Goal: Find specific page/section: Find specific page/section

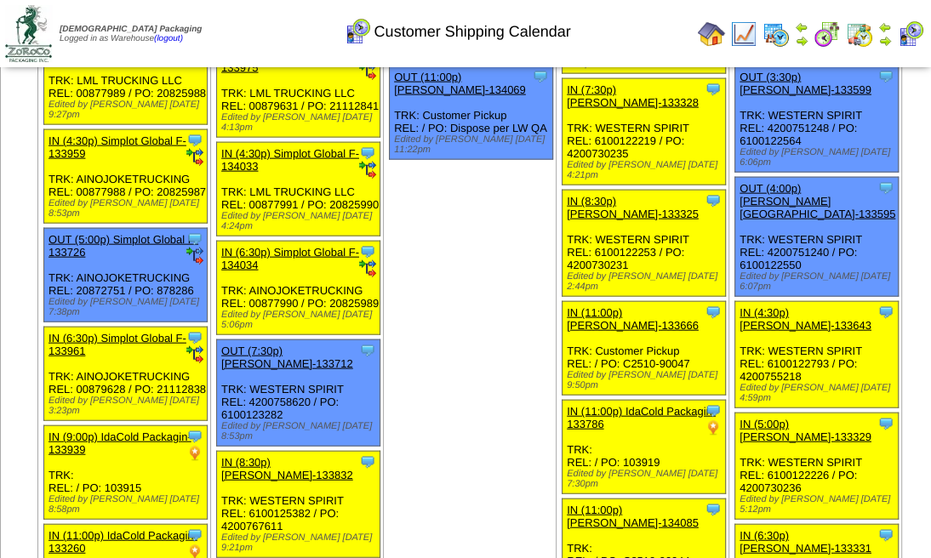
scroll to position [2610, 0]
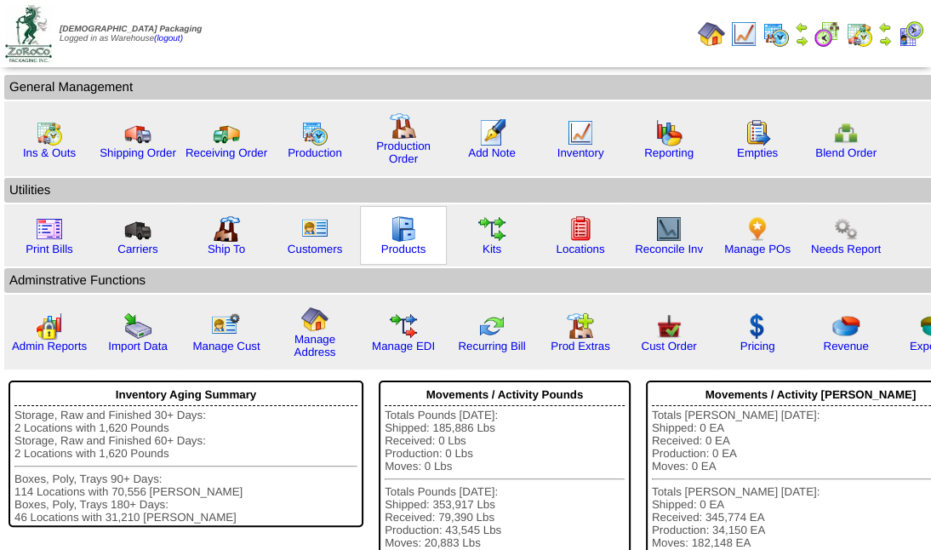
click at [407, 240] on img at bounding box center [403, 228] width 27 height 27
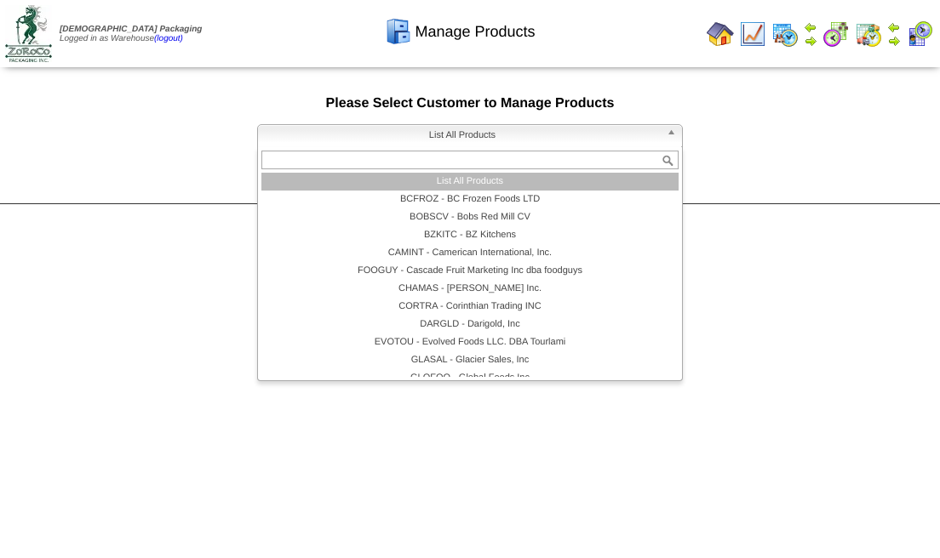
click at [669, 133] on b at bounding box center [674, 136] width 15 height 22
type input "*"
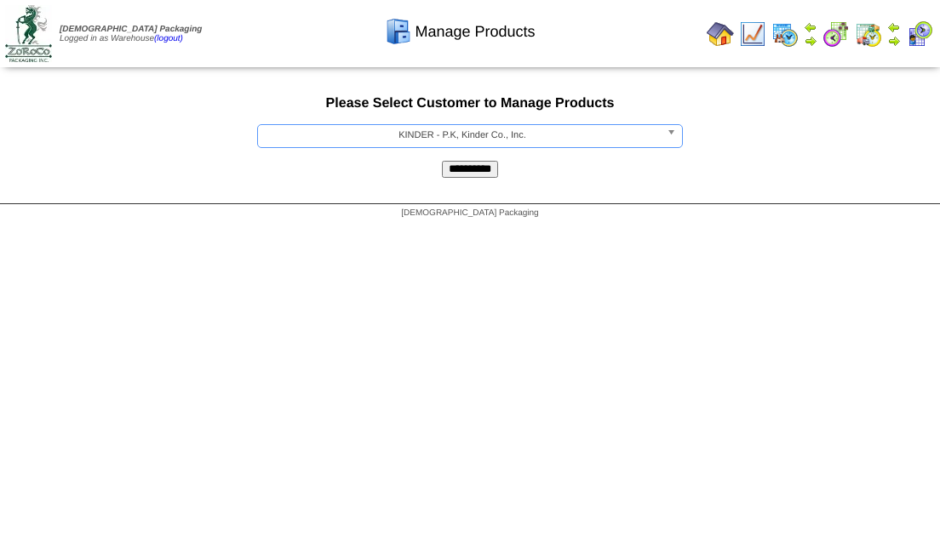
click at [442, 161] on input "**********" at bounding box center [470, 169] width 56 height 17
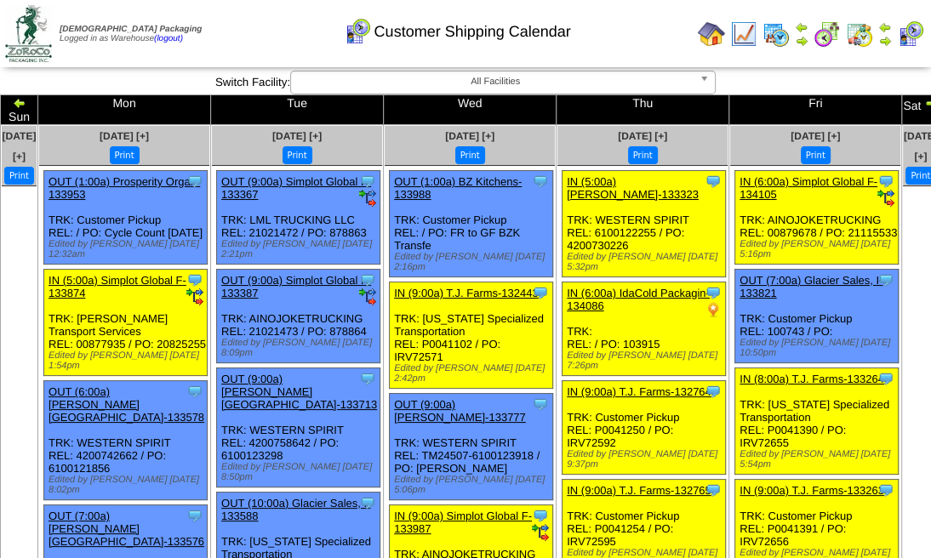
click at [924, 106] on img at bounding box center [931, 103] width 14 height 14
click at [902, 106] on td "Sat" at bounding box center [920, 110] width 37 height 30
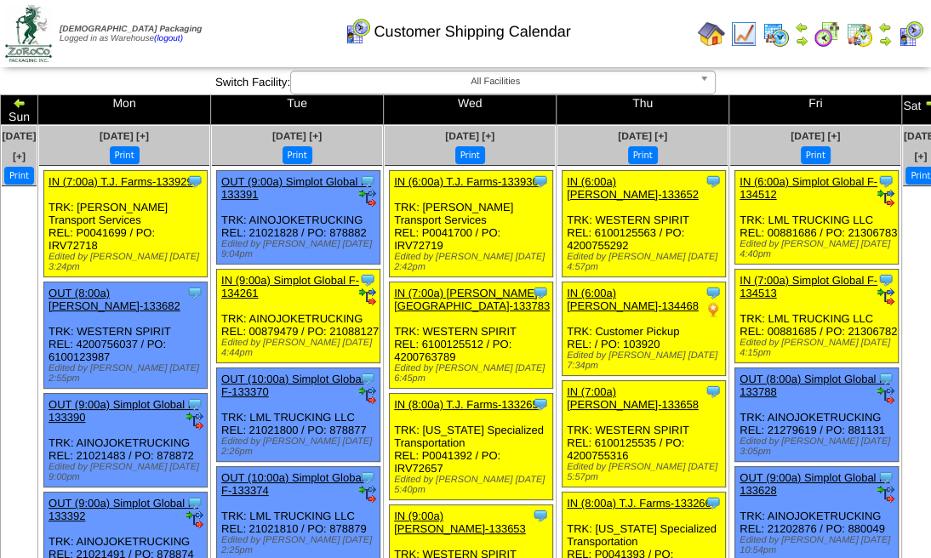
click at [26, 24] on img at bounding box center [28, 33] width 47 height 57
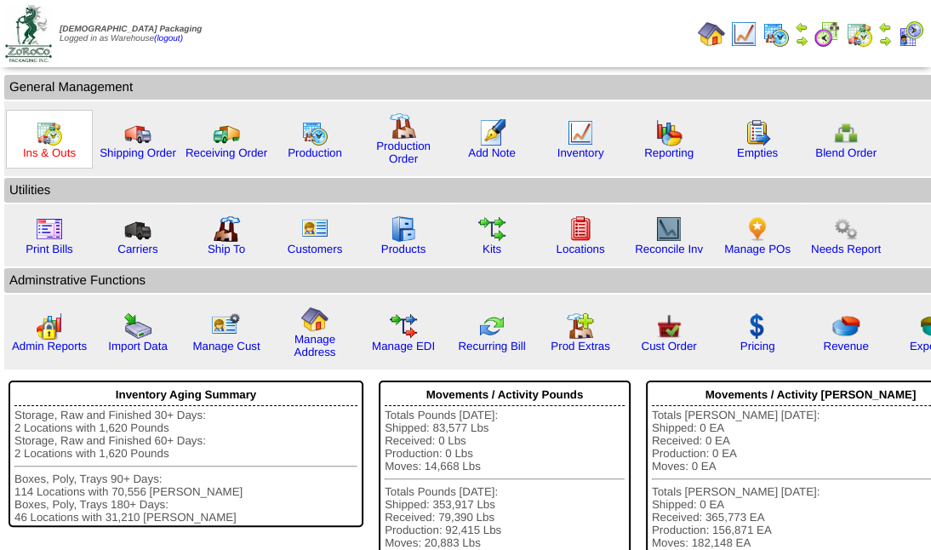
click at [49, 154] on link "Ins & Outs" at bounding box center [49, 152] width 53 height 13
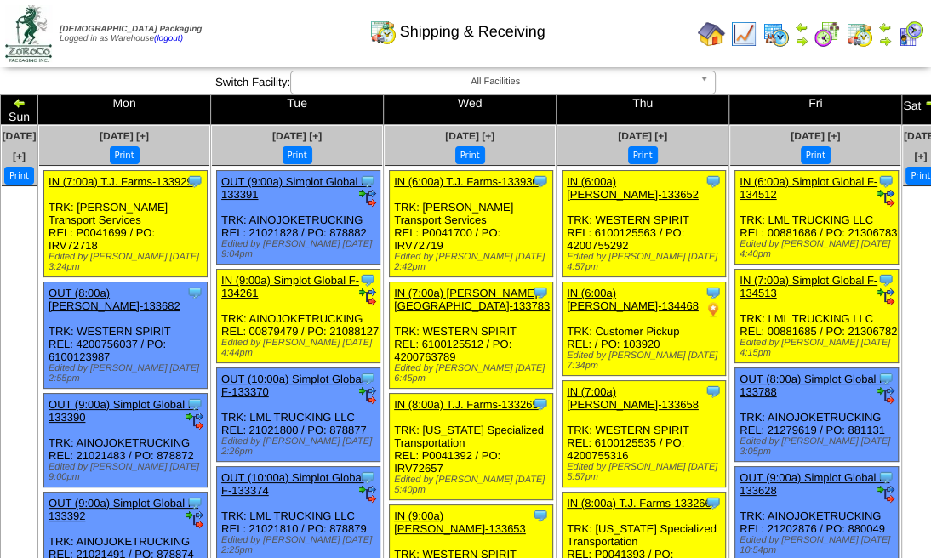
click at [924, 102] on img at bounding box center [931, 103] width 14 height 14
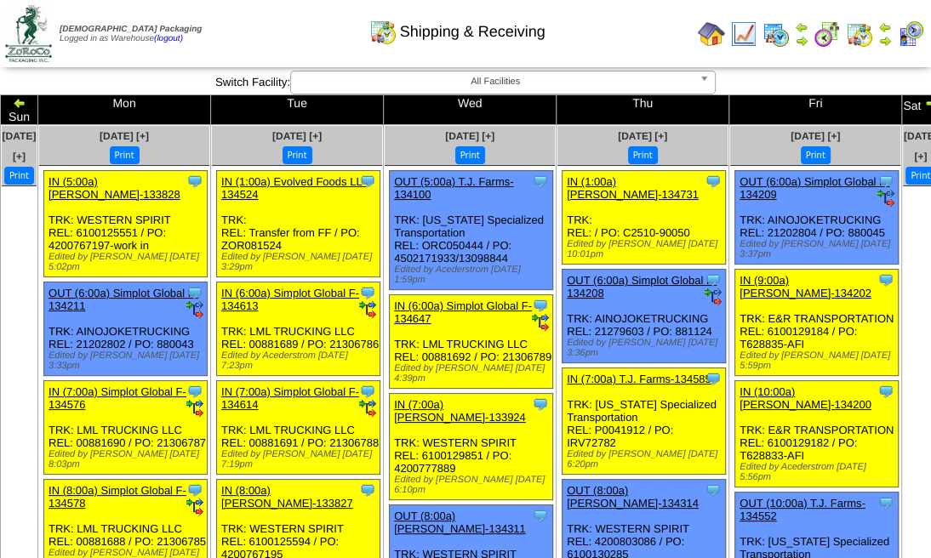
click at [883, 32] on img at bounding box center [886, 27] width 14 height 14
click at [924, 102] on img at bounding box center [931, 103] width 14 height 14
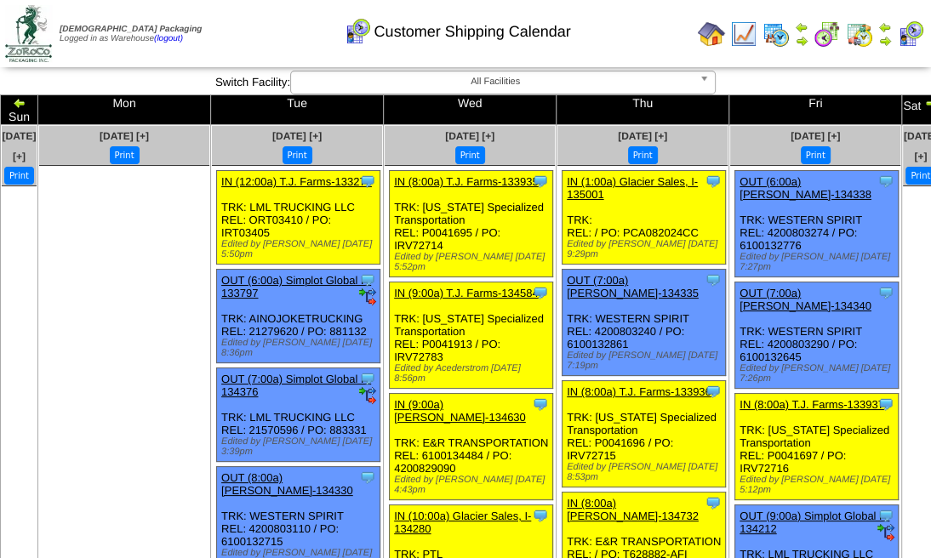
click at [924, 102] on img at bounding box center [931, 103] width 14 height 14
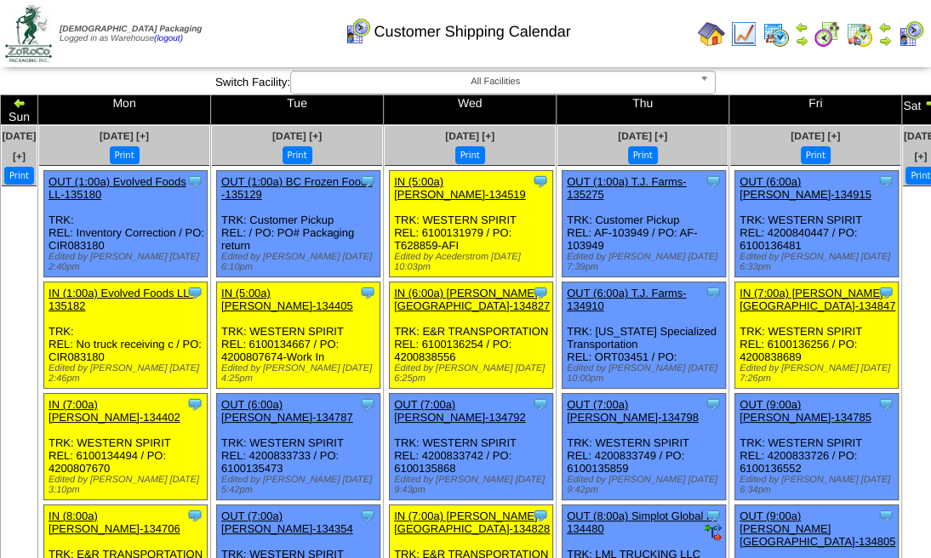
click at [924, 103] on img at bounding box center [931, 103] width 14 height 14
drag, startPoint x: 0, startPoint y: 0, endPoint x: 879, endPoint y: 103, distance: 885.4
click at [924, 103] on img at bounding box center [931, 103] width 14 height 14
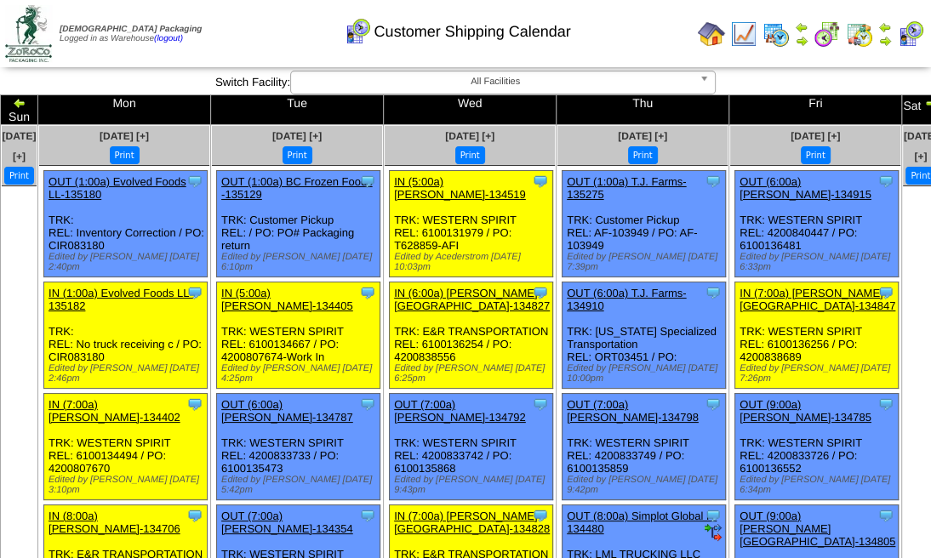
click at [924, 103] on img at bounding box center [931, 103] width 14 height 14
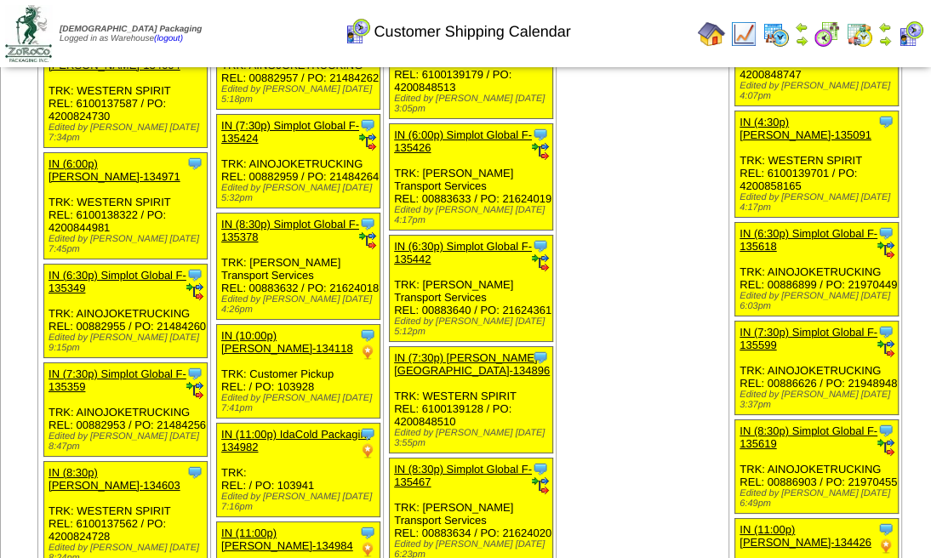
scroll to position [8198, 0]
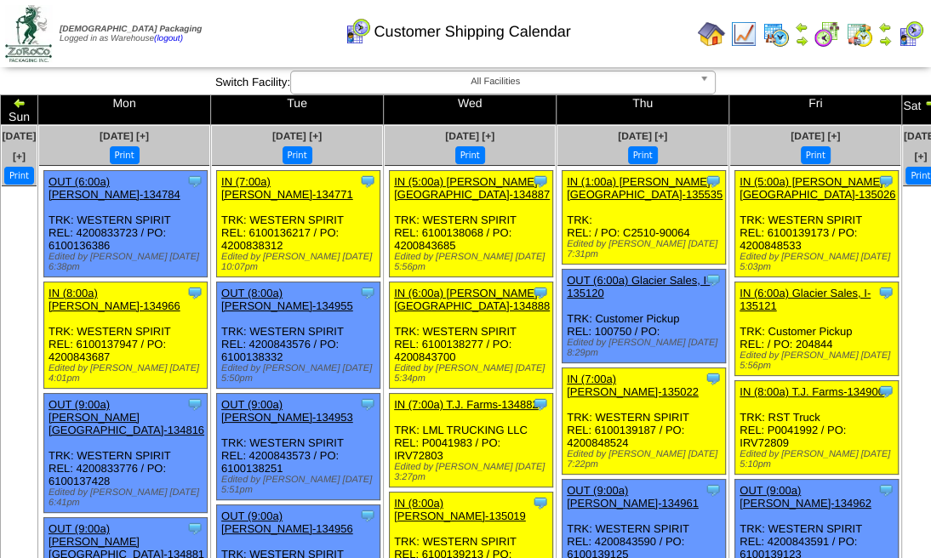
click at [924, 103] on img at bounding box center [931, 103] width 14 height 14
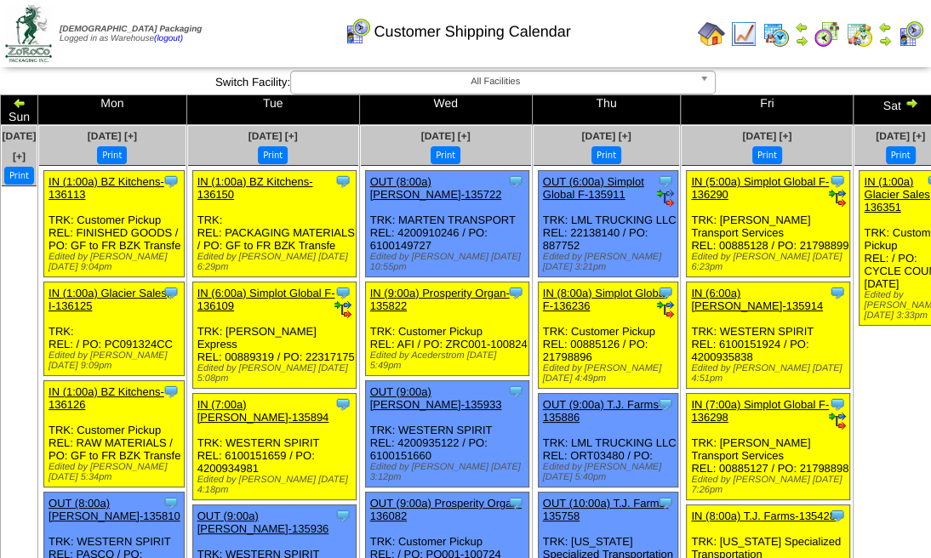
click at [905, 103] on img at bounding box center [912, 103] width 14 height 14
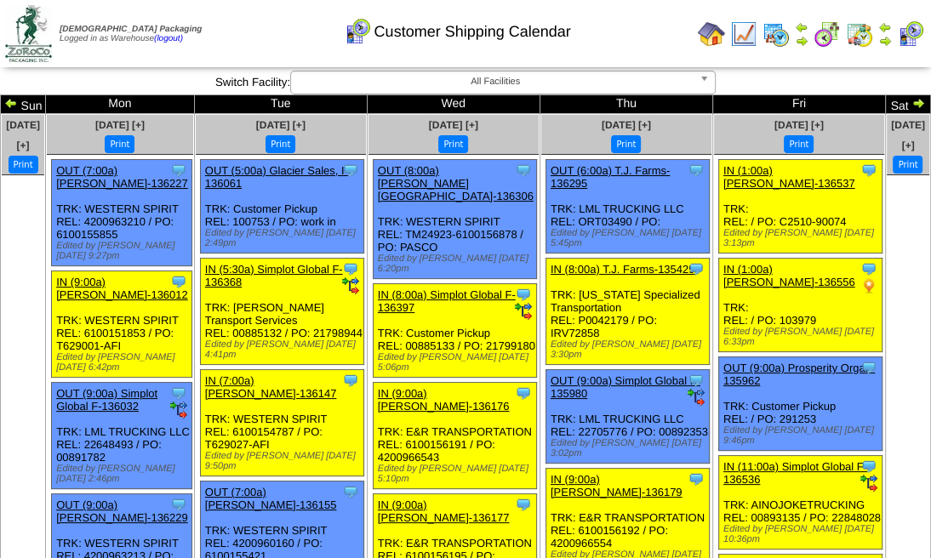
click at [912, 103] on img at bounding box center [919, 103] width 14 height 14
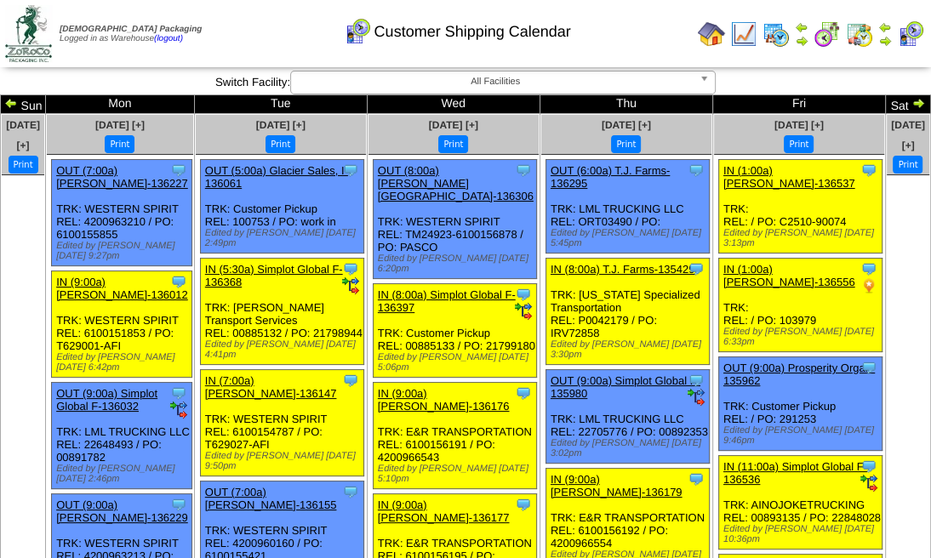
click at [912, 103] on img at bounding box center [919, 103] width 14 height 14
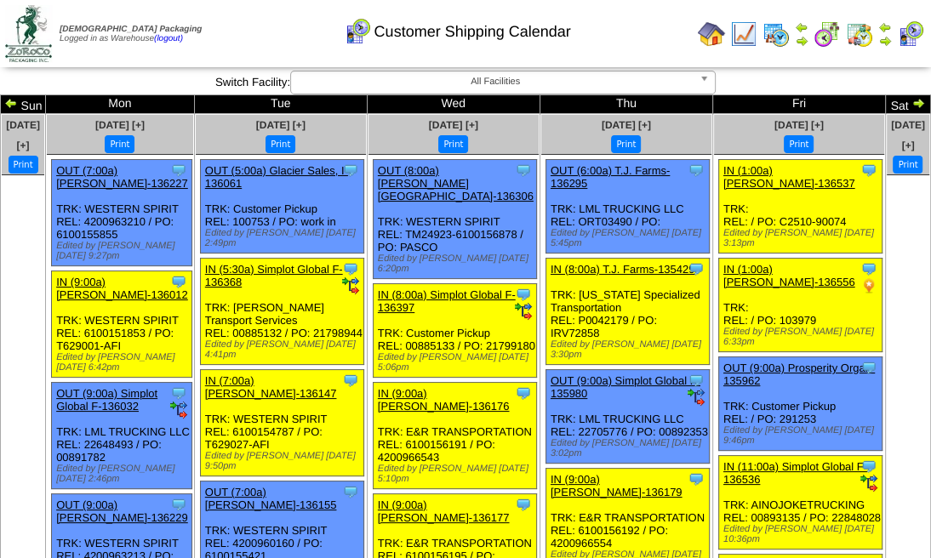
click at [912, 103] on img at bounding box center [919, 103] width 14 height 14
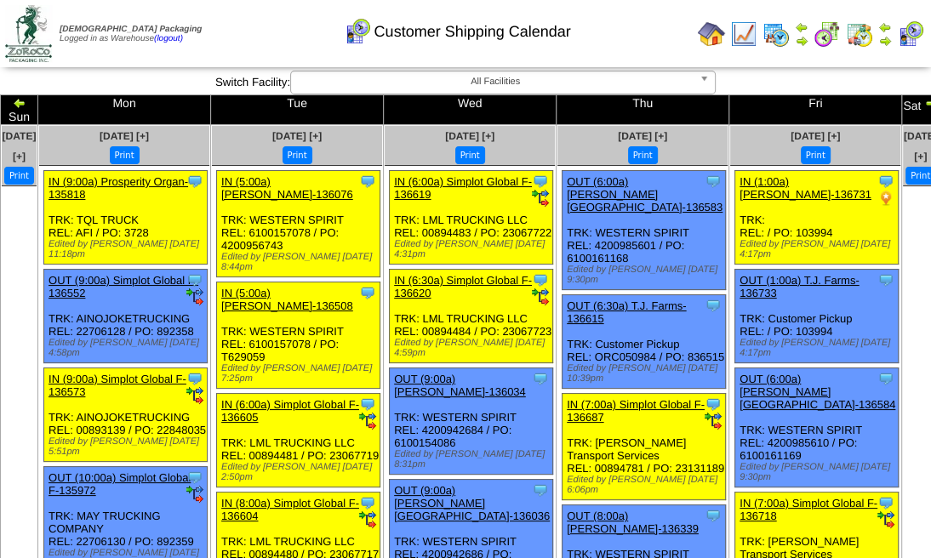
click at [924, 102] on img at bounding box center [931, 103] width 14 height 14
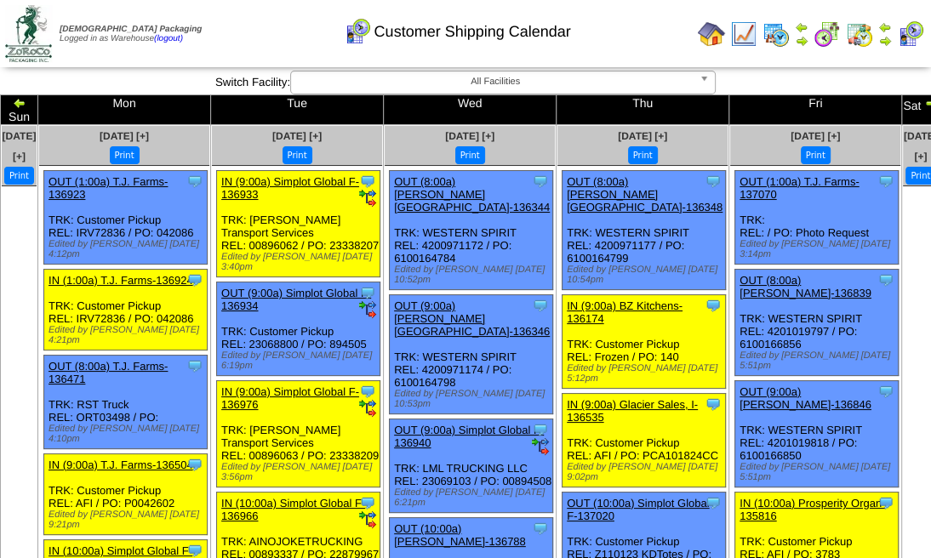
click at [924, 106] on img at bounding box center [931, 103] width 14 height 14
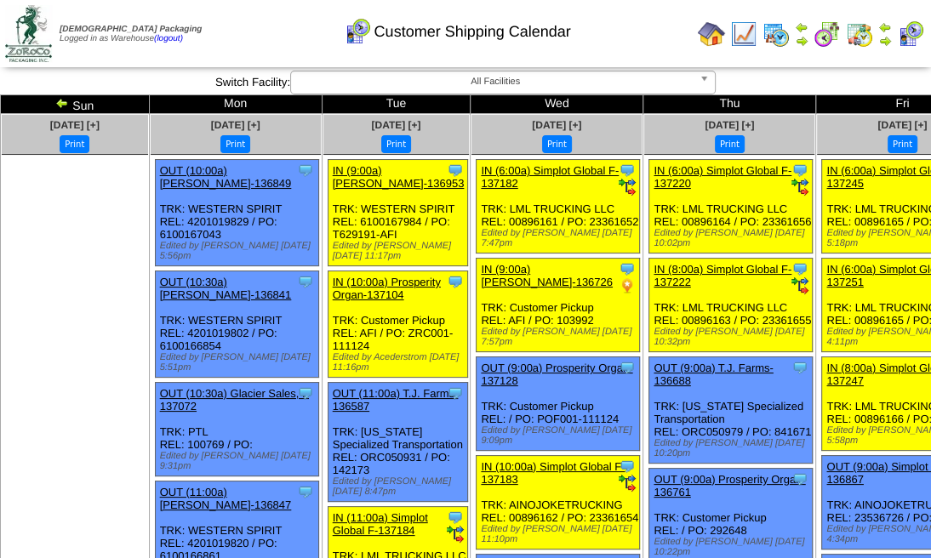
drag, startPoint x: 0, startPoint y: 0, endPoint x: 878, endPoint y: 106, distance: 884.0
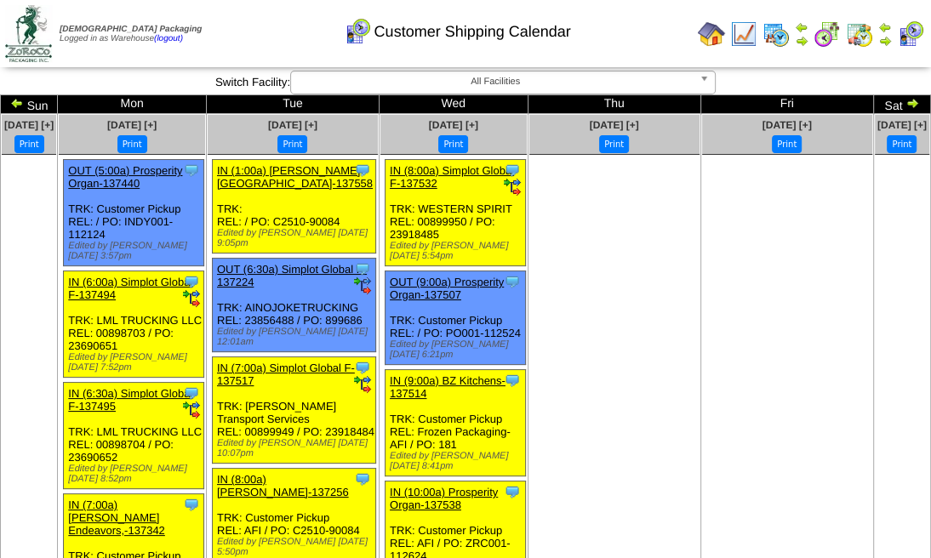
click at [906, 105] on img at bounding box center [913, 103] width 14 height 14
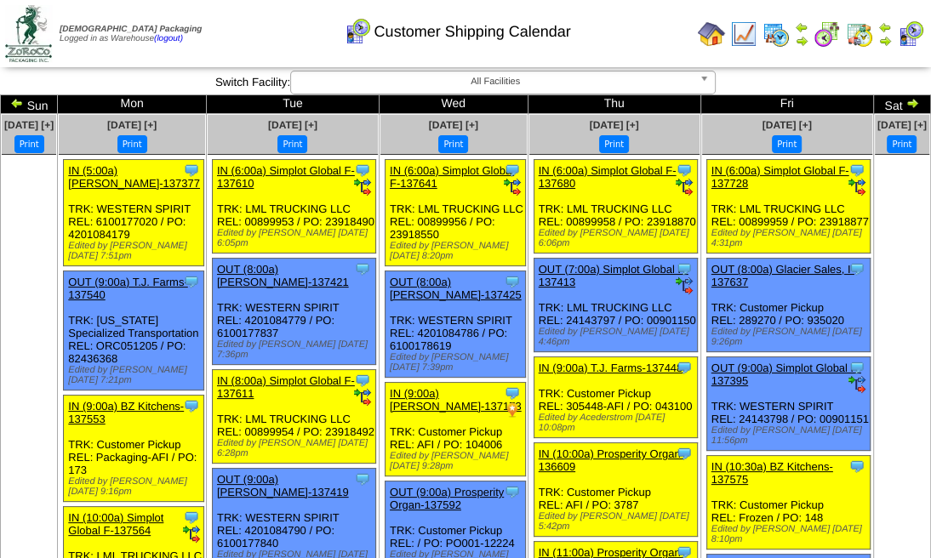
click at [906, 105] on img at bounding box center [913, 103] width 14 height 14
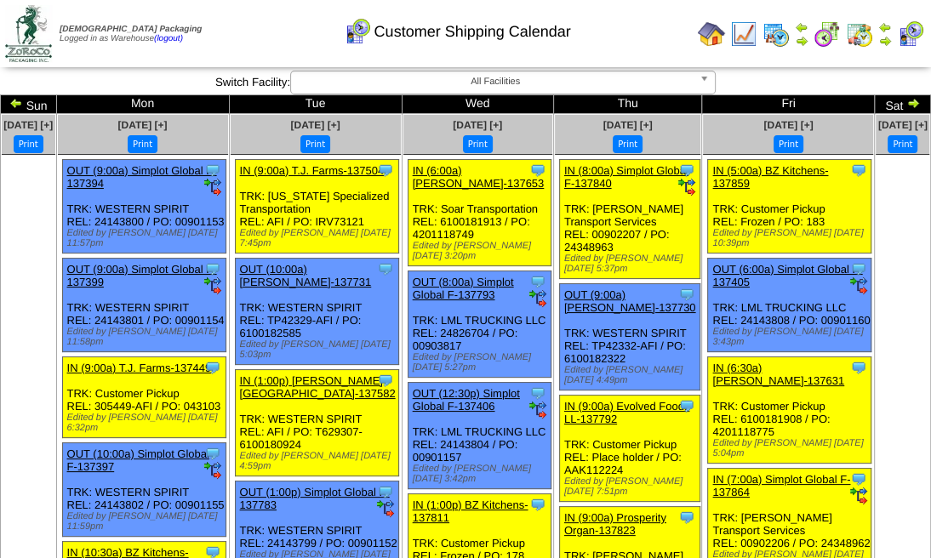
click at [907, 106] on img at bounding box center [914, 103] width 14 height 14
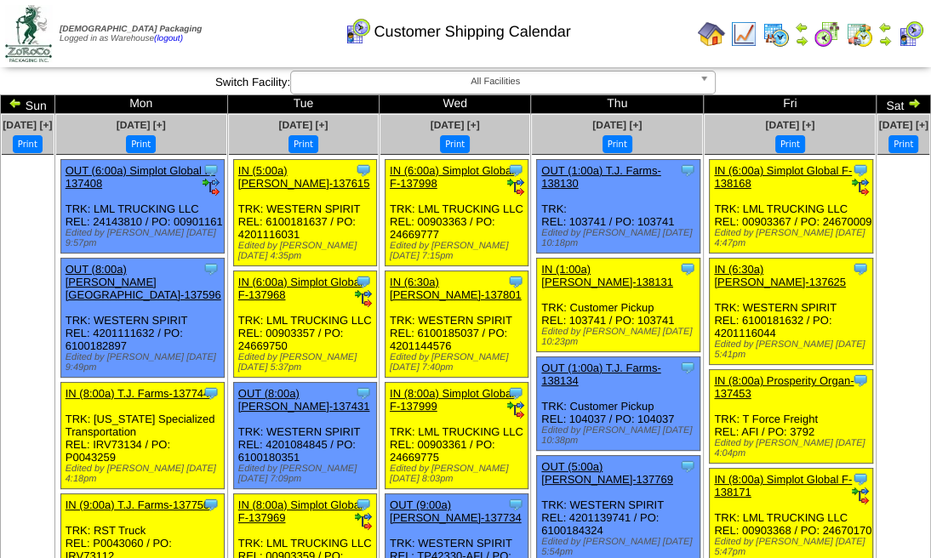
click at [907, 106] on img at bounding box center [914, 103] width 14 height 14
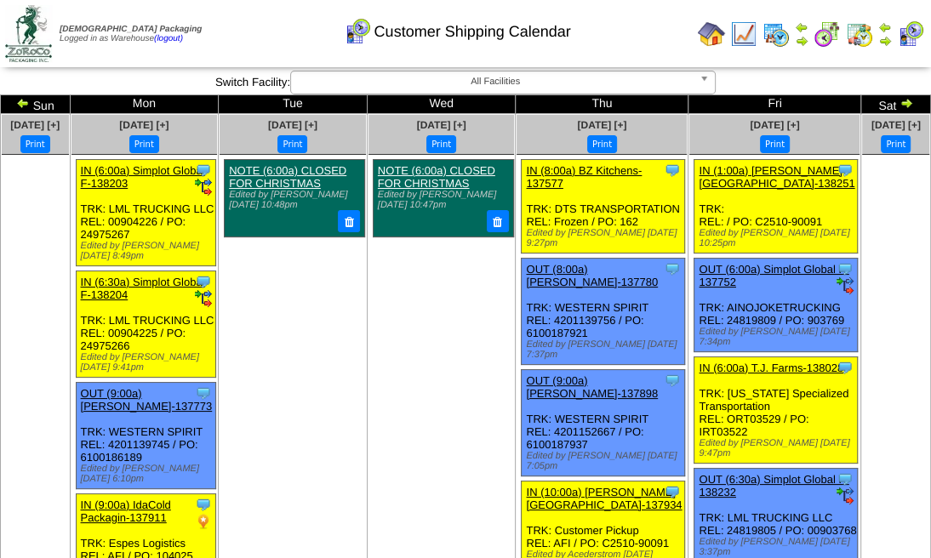
click at [900, 105] on img at bounding box center [907, 103] width 14 height 14
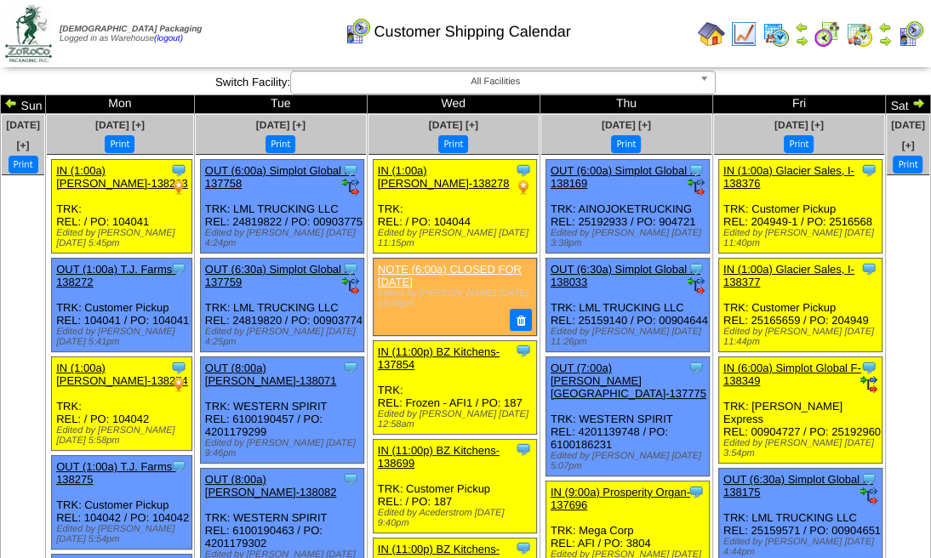
click at [912, 105] on img at bounding box center [919, 103] width 14 height 14
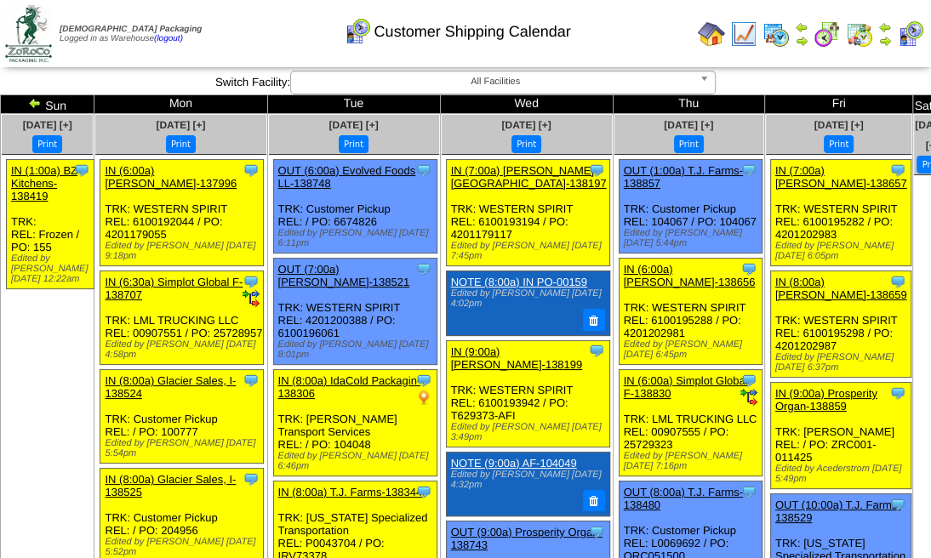
click at [936, 105] on img at bounding box center [943, 103] width 14 height 14
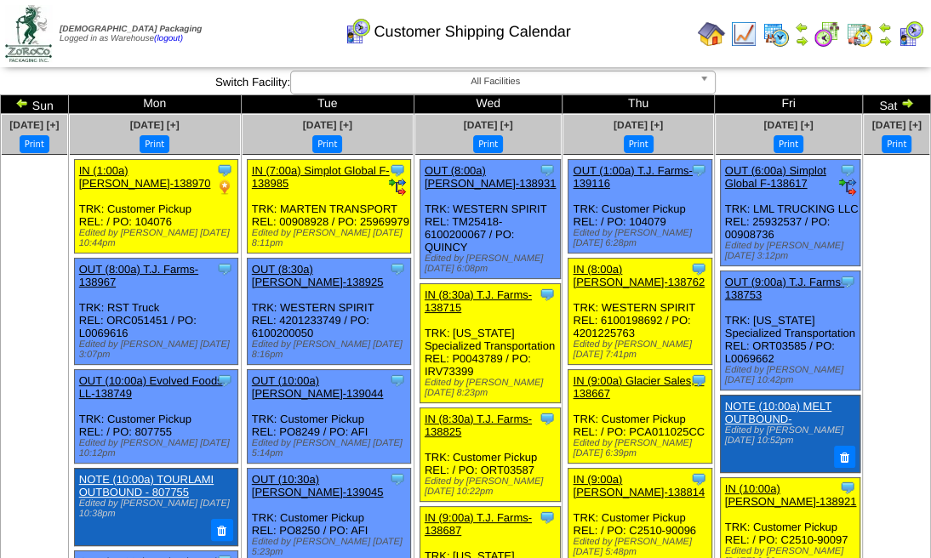
click at [901, 105] on img at bounding box center [908, 103] width 14 height 14
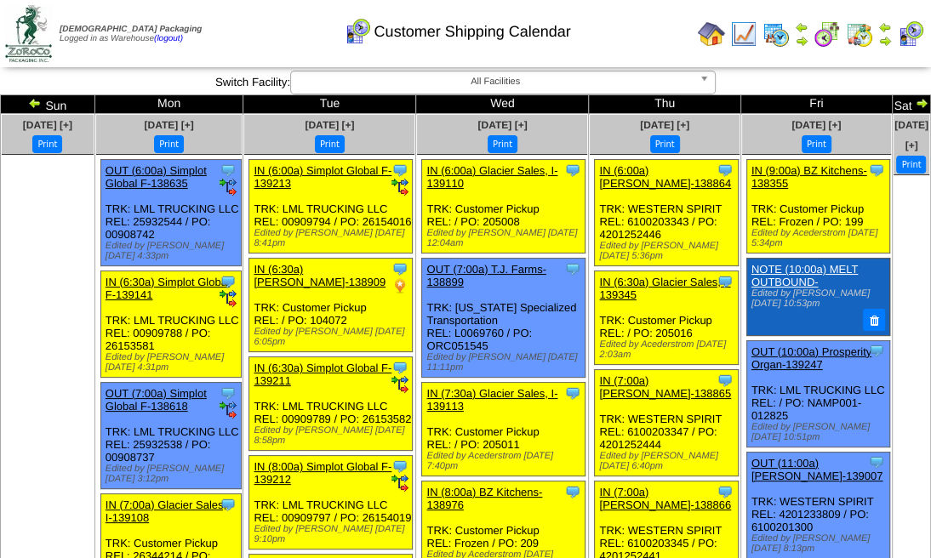
click at [915, 105] on img at bounding box center [922, 103] width 14 height 14
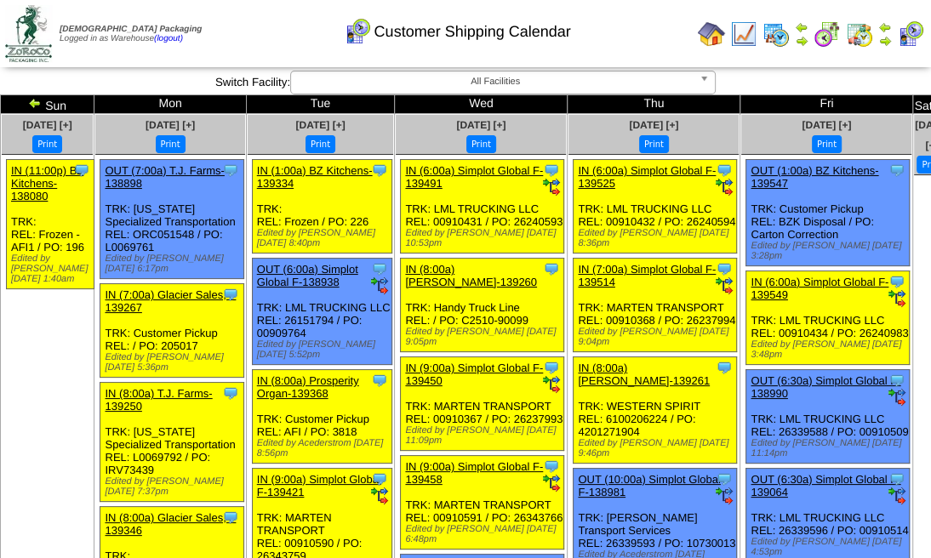
click at [936, 105] on img at bounding box center [943, 103] width 14 height 14
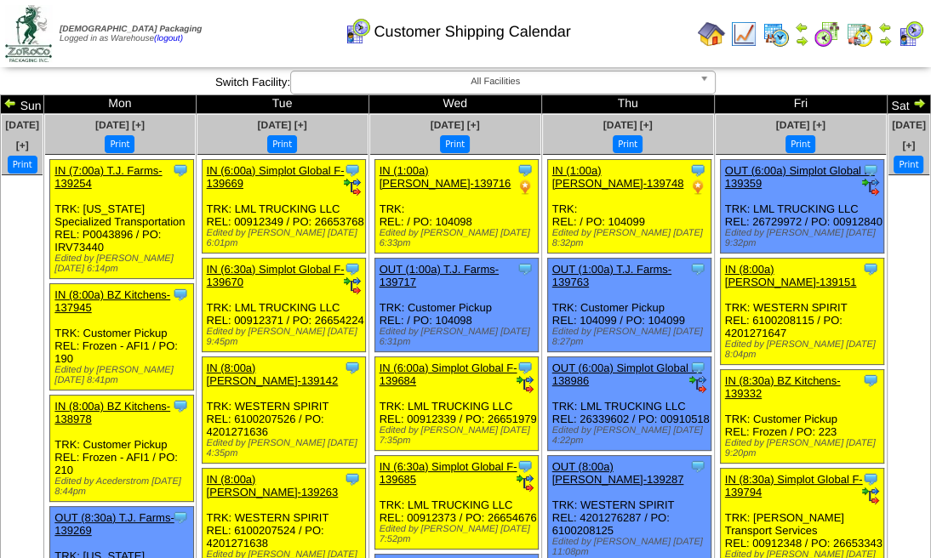
click at [913, 105] on img at bounding box center [920, 103] width 14 height 14
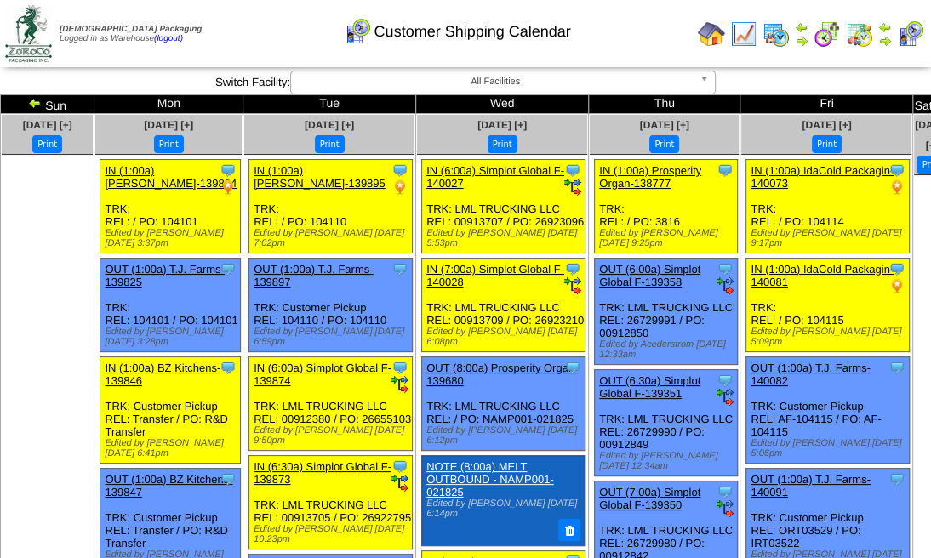
click at [936, 105] on img at bounding box center [943, 103] width 14 height 14
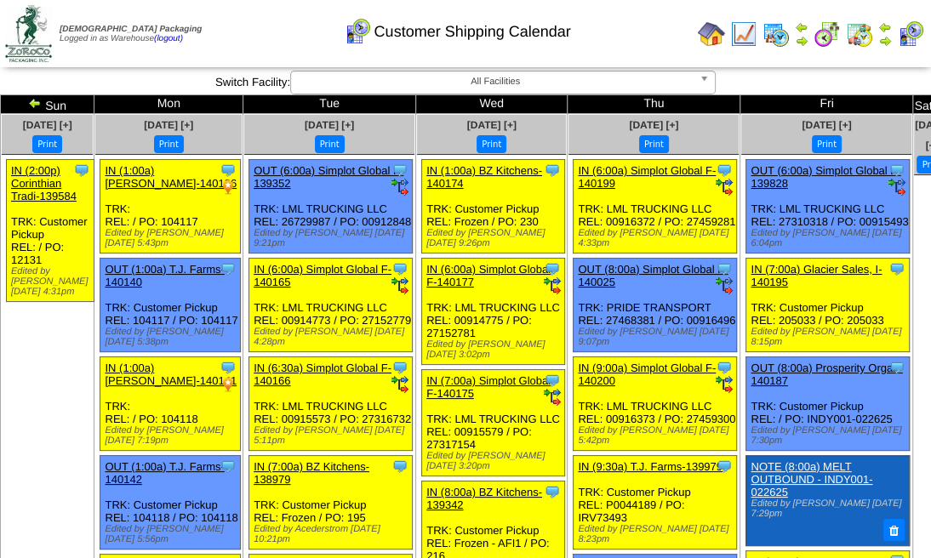
click at [936, 106] on img at bounding box center [943, 103] width 14 height 14
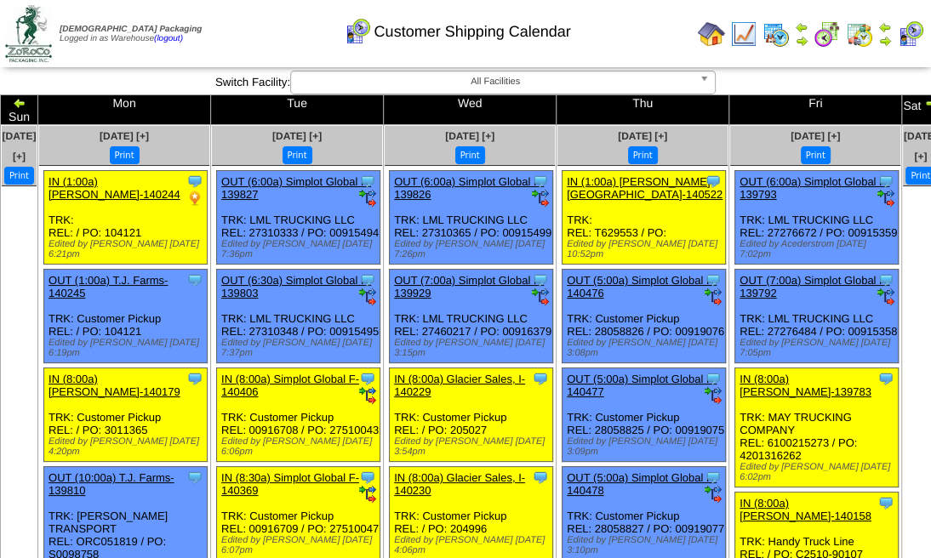
click at [924, 103] on img at bounding box center [931, 103] width 14 height 14
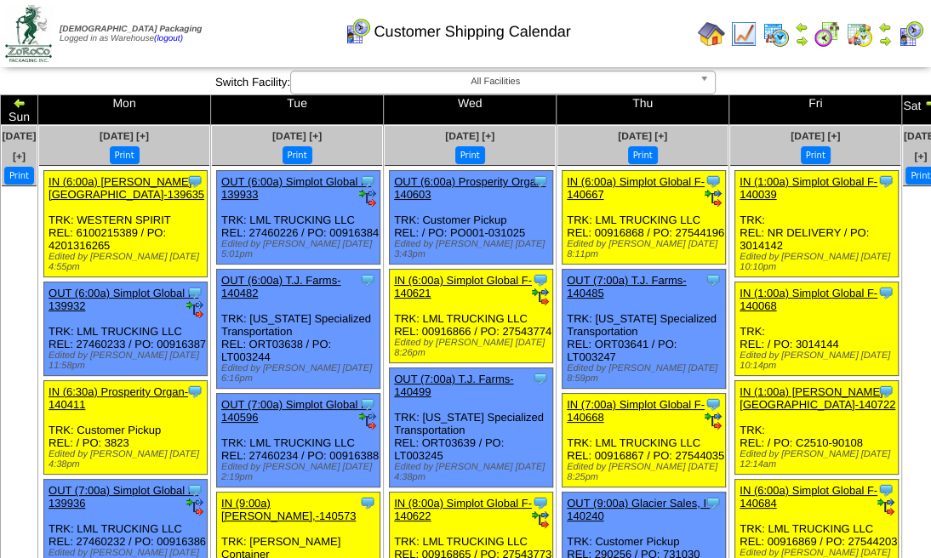
click at [924, 103] on img at bounding box center [931, 103] width 14 height 14
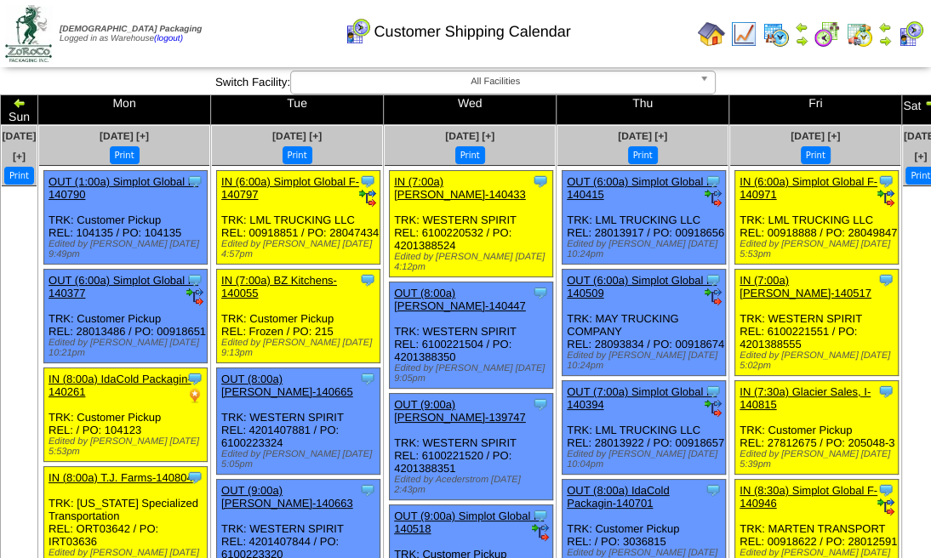
click at [924, 103] on img at bounding box center [931, 103] width 14 height 14
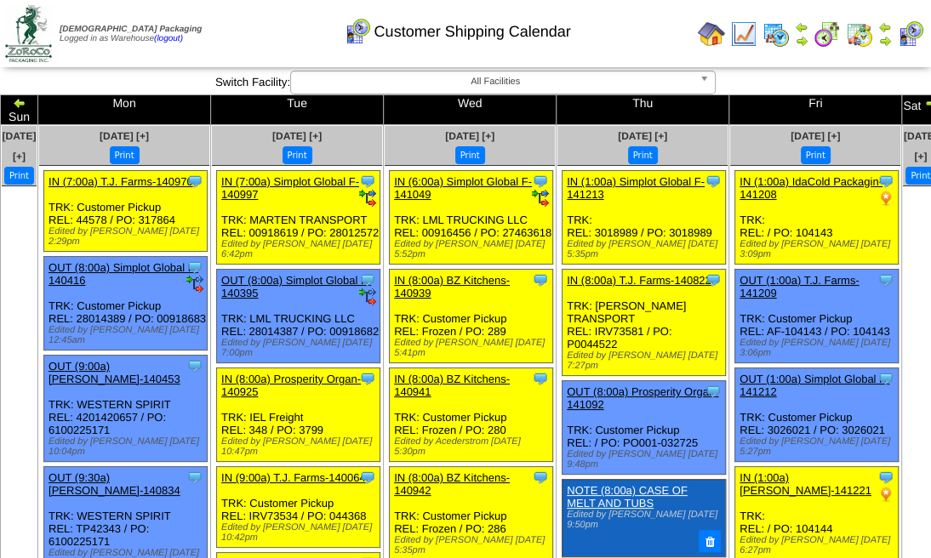
click at [924, 103] on img at bounding box center [931, 103] width 14 height 14
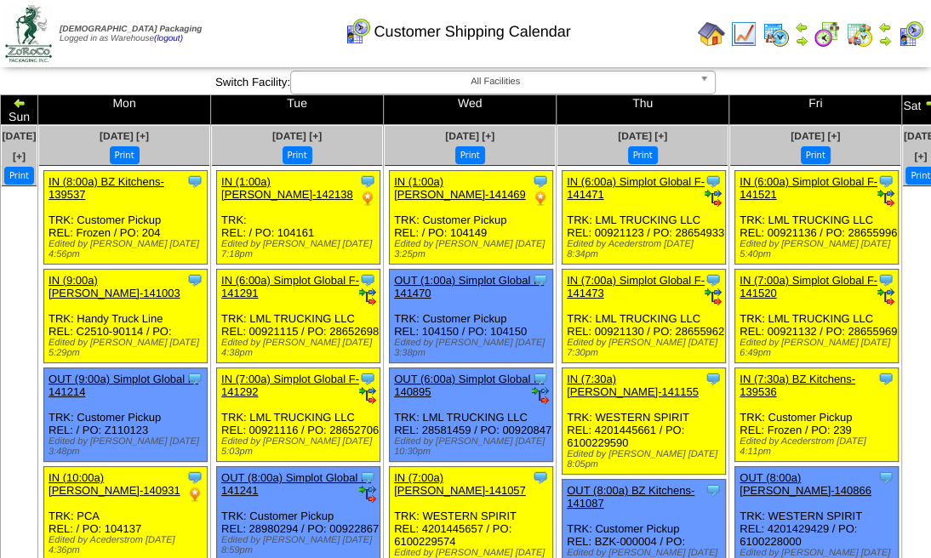
click at [924, 103] on img at bounding box center [931, 103] width 14 height 14
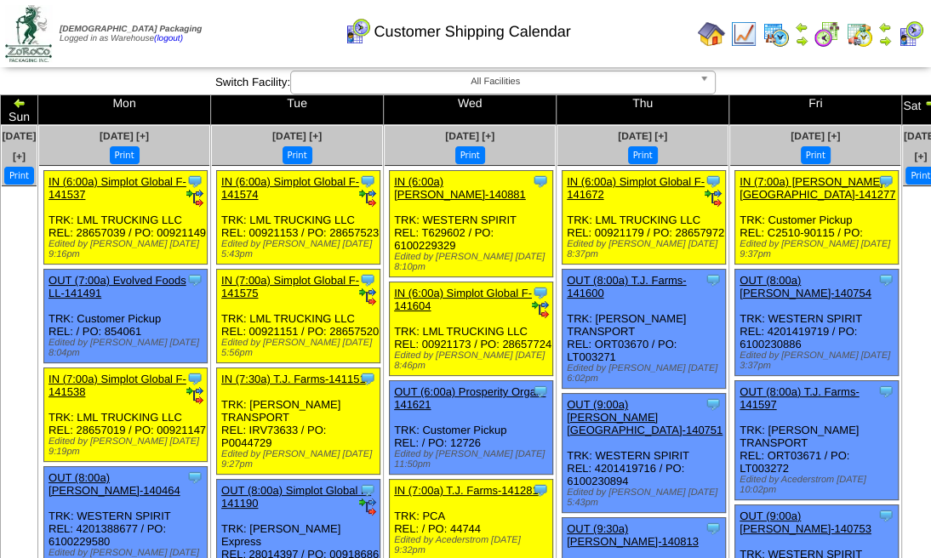
click at [924, 103] on img at bounding box center [931, 103] width 14 height 14
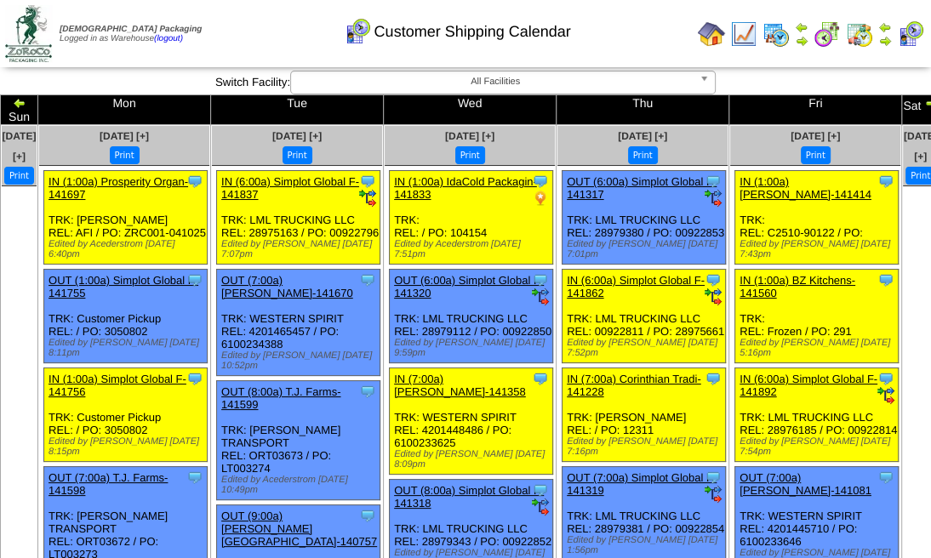
click at [924, 103] on img at bounding box center [931, 103] width 14 height 14
drag, startPoint x: 0, startPoint y: 0, endPoint x: 876, endPoint y: 103, distance: 882.0
click at [924, 103] on img at bounding box center [931, 103] width 14 height 14
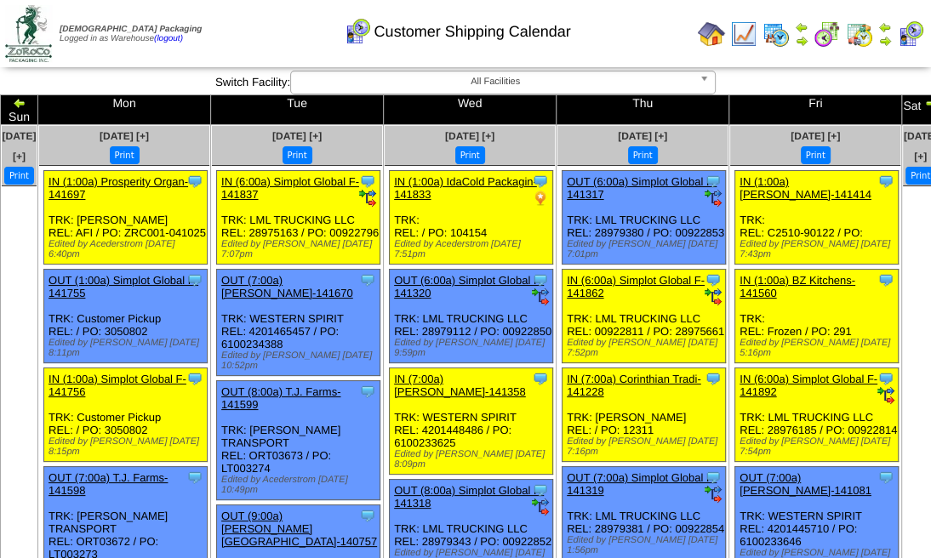
click at [924, 103] on img at bounding box center [931, 103] width 14 height 14
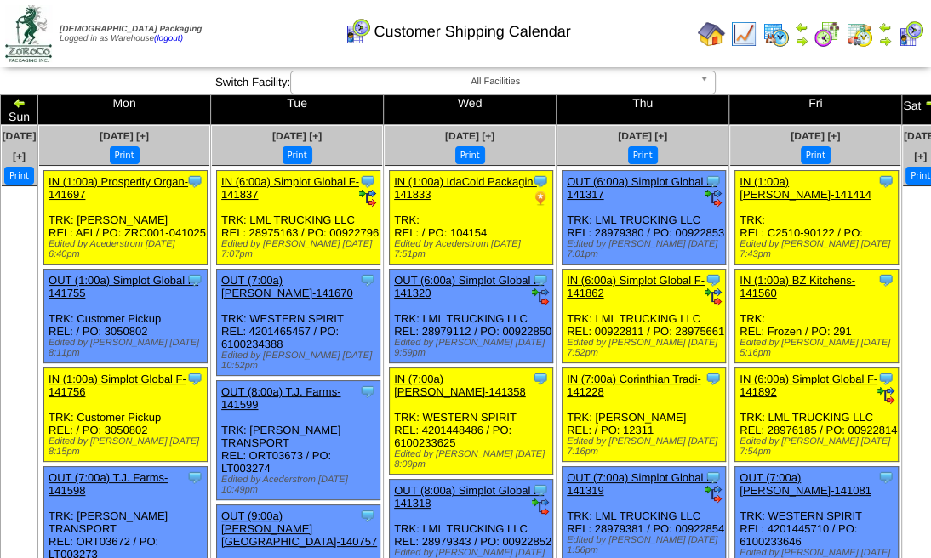
click at [924, 103] on img at bounding box center [931, 103] width 14 height 14
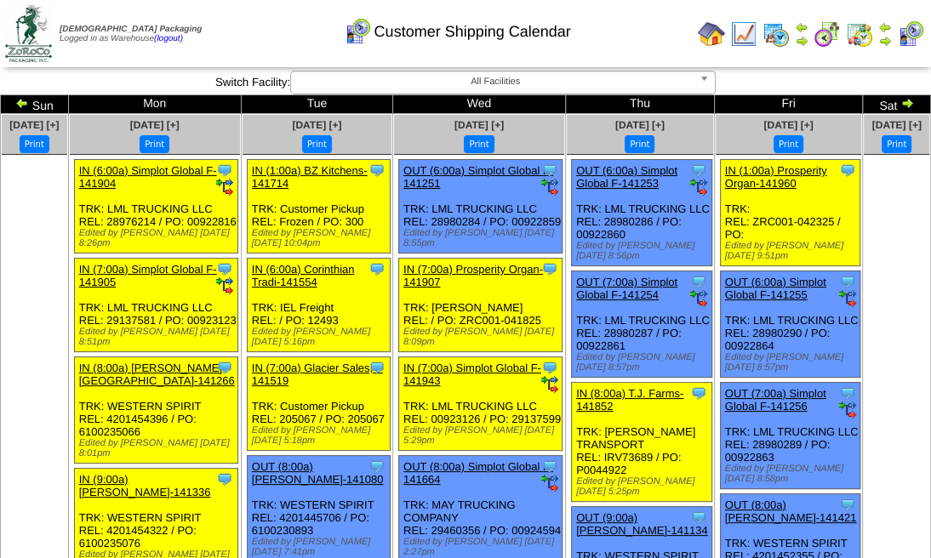
click at [901, 101] on img at bounding box center [908, 103] width 14 height 14
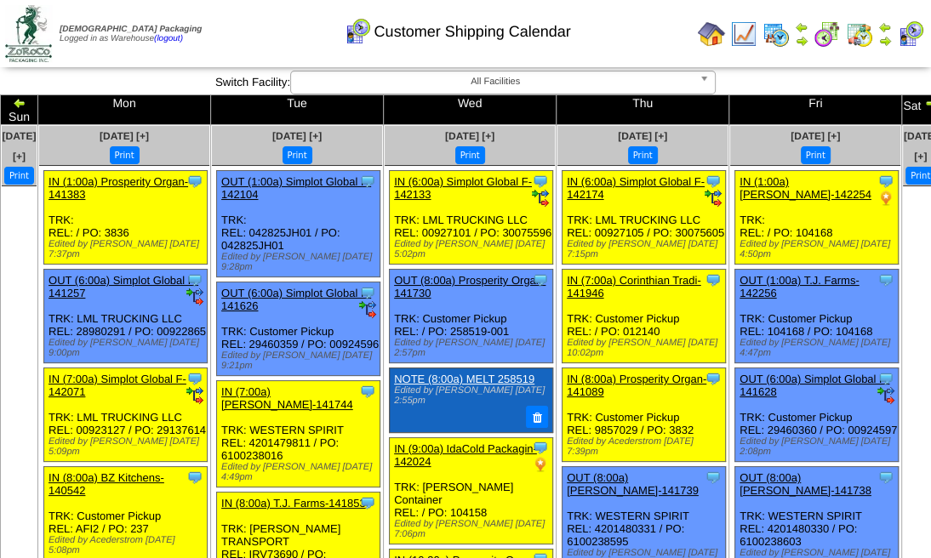
click at [924, 101] on img at bounding box center [931, 103] width 14 height 14
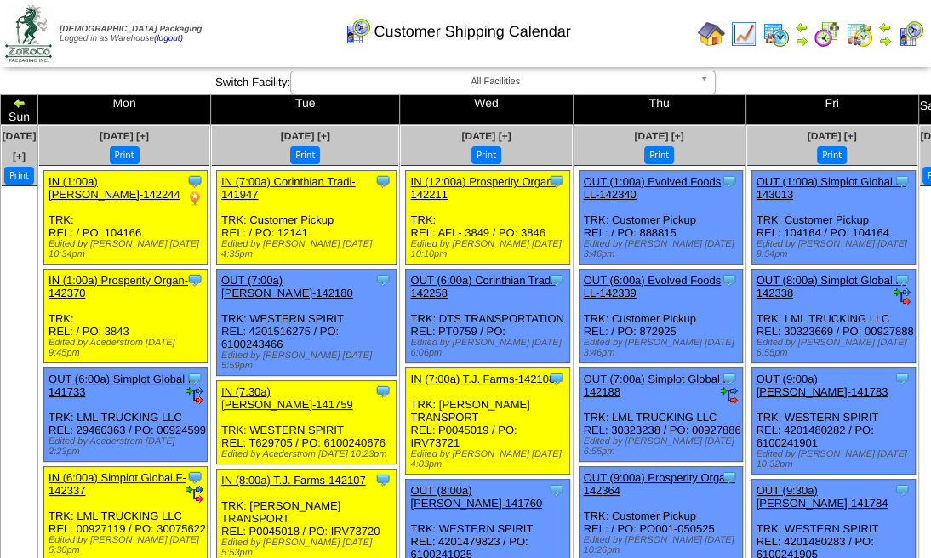
click at [939, 104] on img at bounding box center [949, 103] width 14 height 14
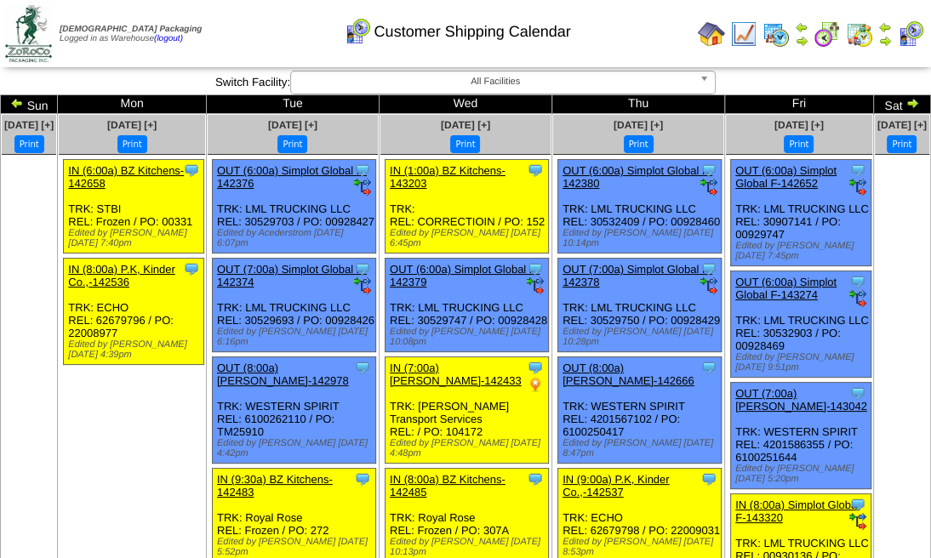
click at [906, 106] on img at bounding box center [913, 103] width 14 height 14
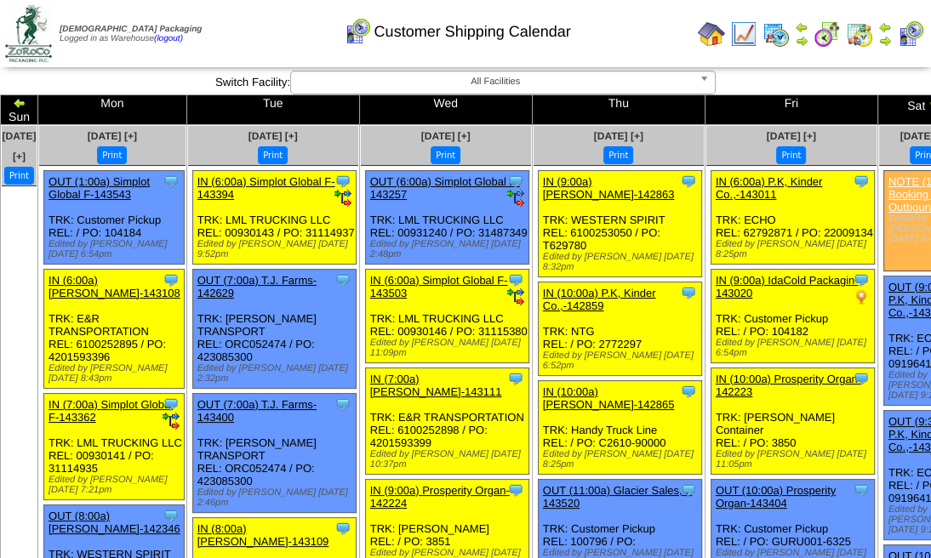
click at [929, 106] on img at bounding box center [936, 103] width 14 height 14
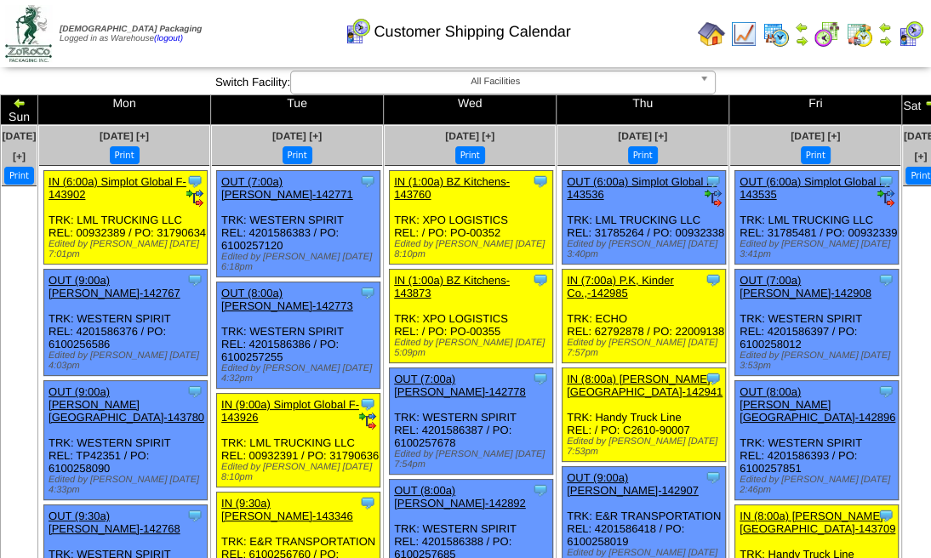
click at [924, 104] on img at bounding box center [931, 103] width 14 height 14
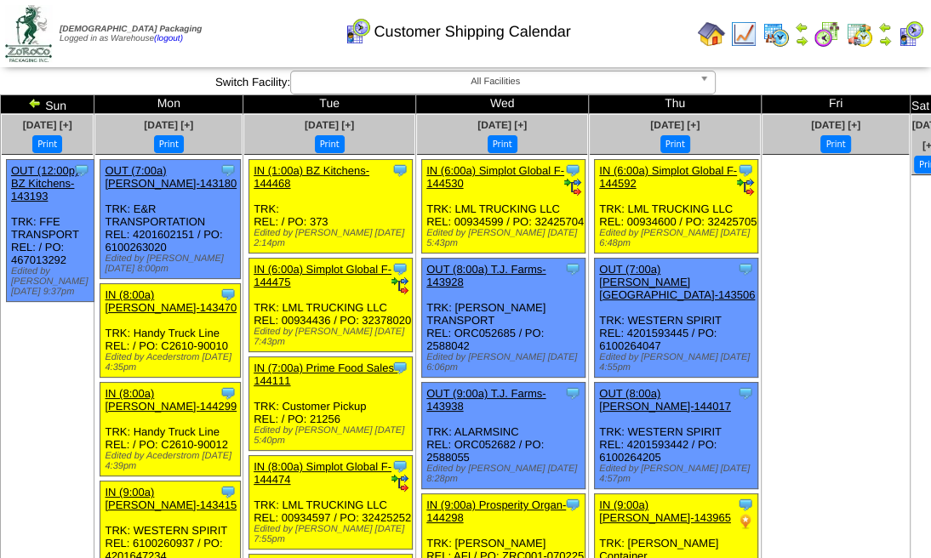
click at [933, 104] on img at bounding box center [940, 103] width 14 height 14
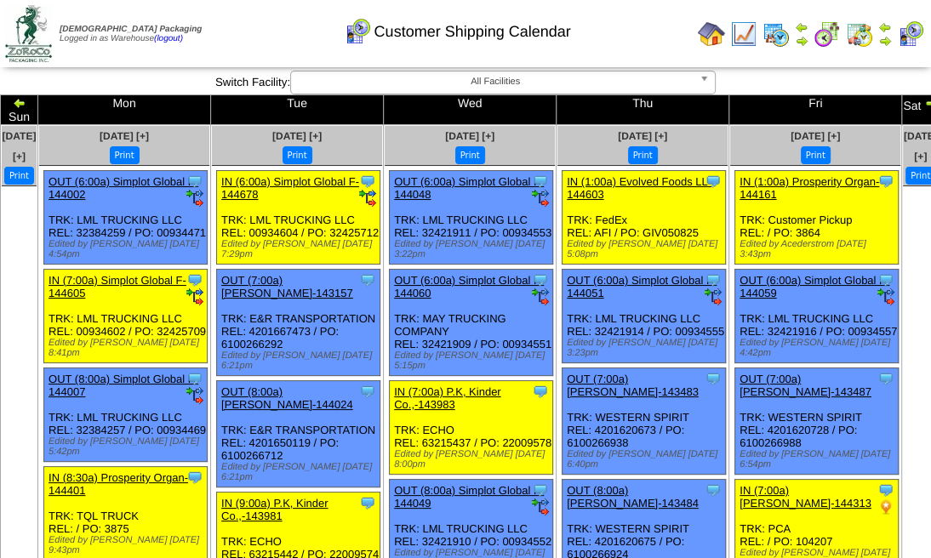
click at [924, 104] on img at bounding box center [931, 103] width 14 height 14
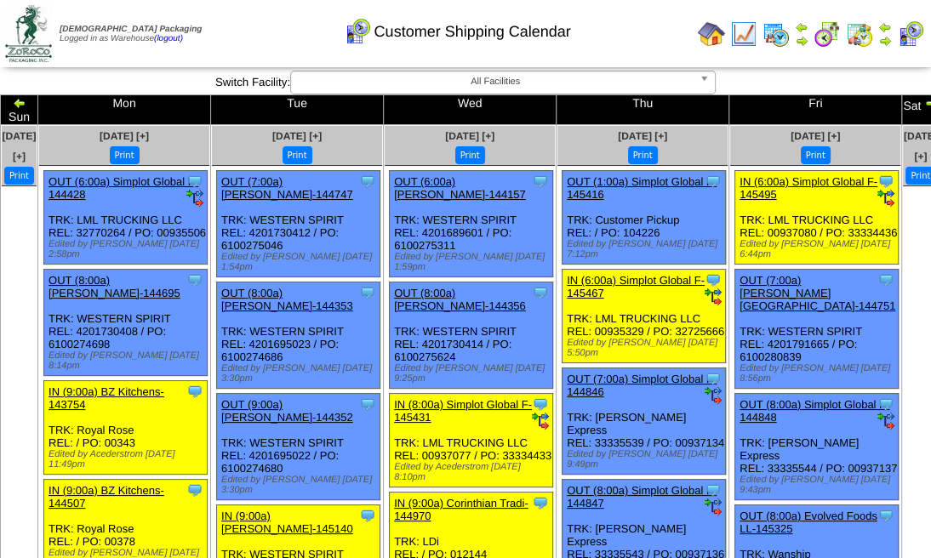
click at [924, 102] on img at bounding box center [931, 103] width 14 height 14
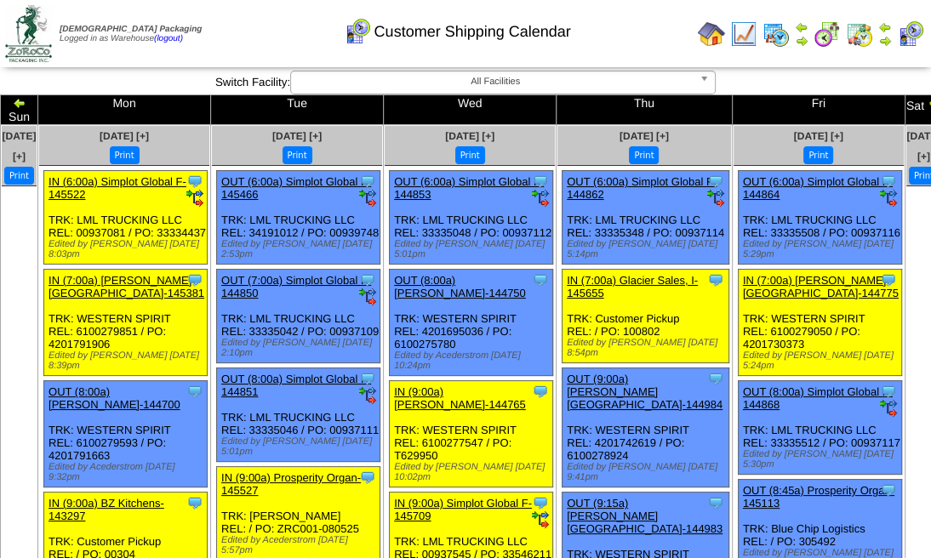
click at [928, 106] on img at bounding box center [935, 103] width 14 height 14
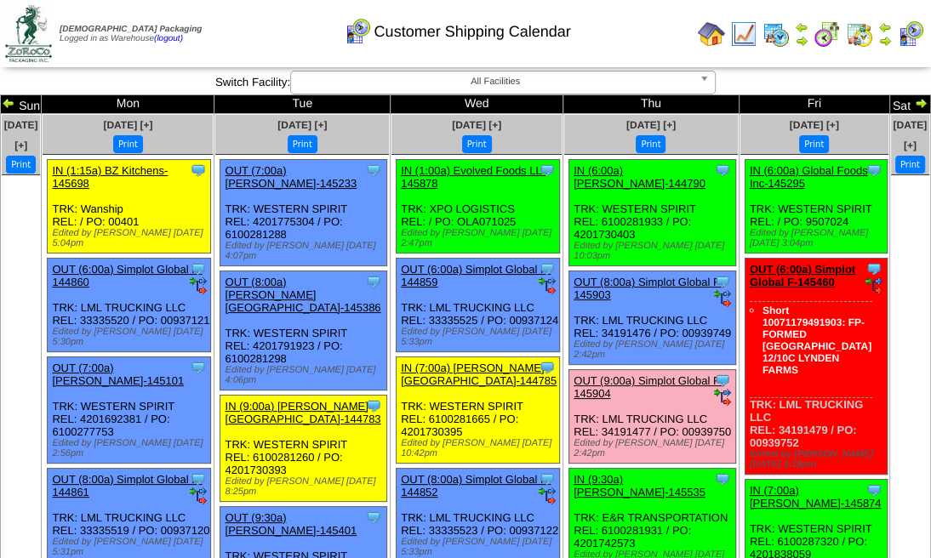
click at [914, 103] on img at bounding box center [921, 103] width 14 height 14
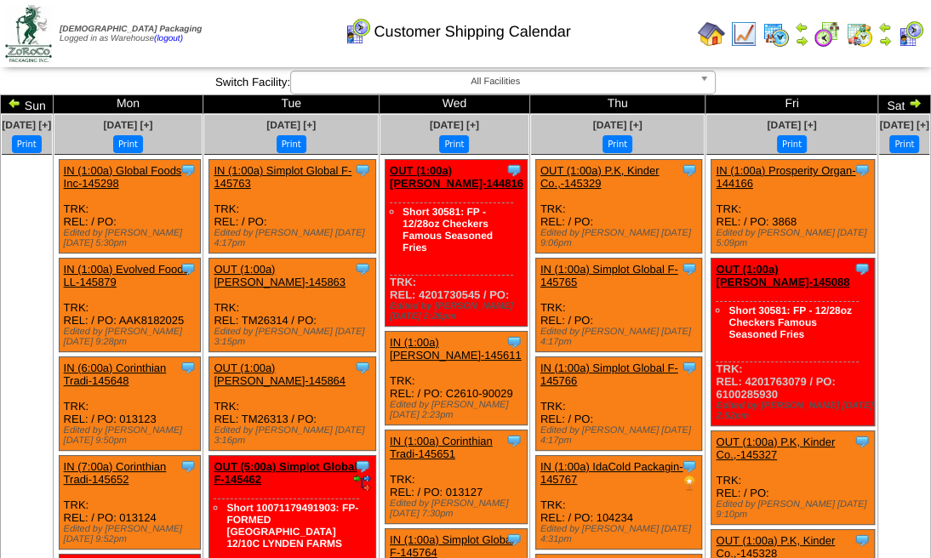
click at [21, 105] on img at bounding box center [15, 103] width 14 height 14
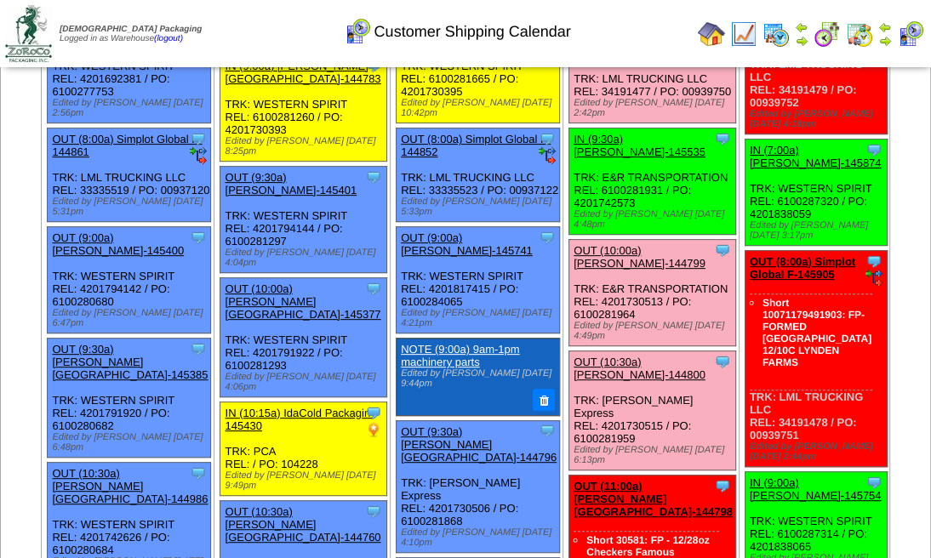
scroll to position [226, 0]
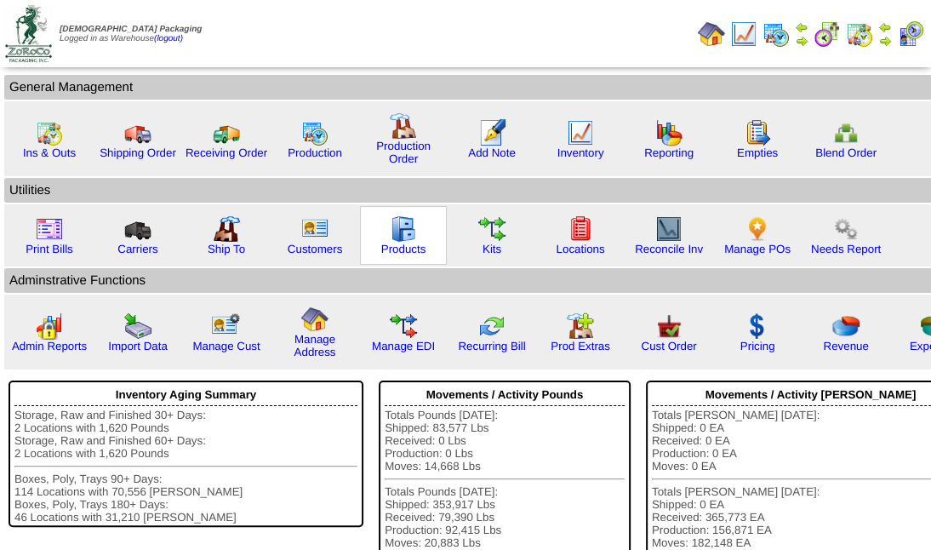
click at [404, 226] on img at bounding box center [403, 228] width 27 height 27
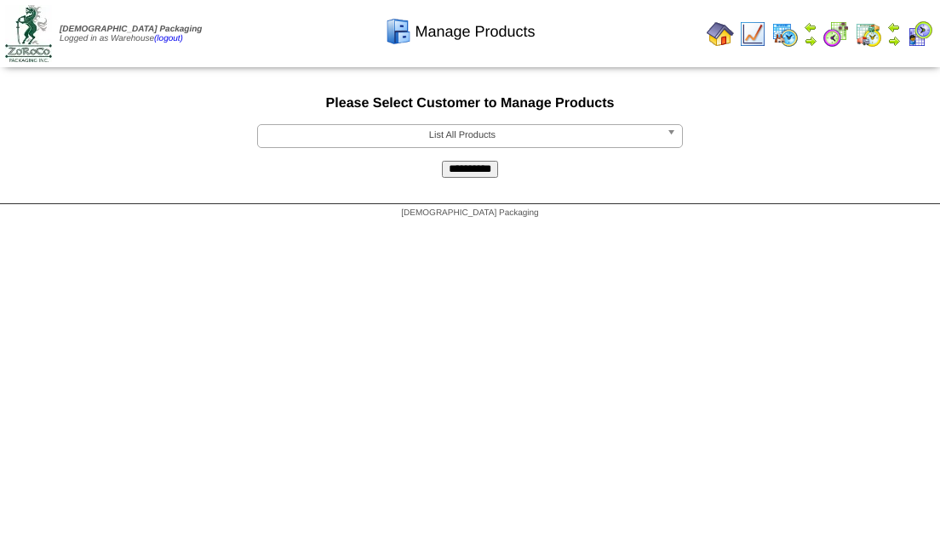
click at [668, 135] on b at bounding box center [674, 136] width 15 height 22
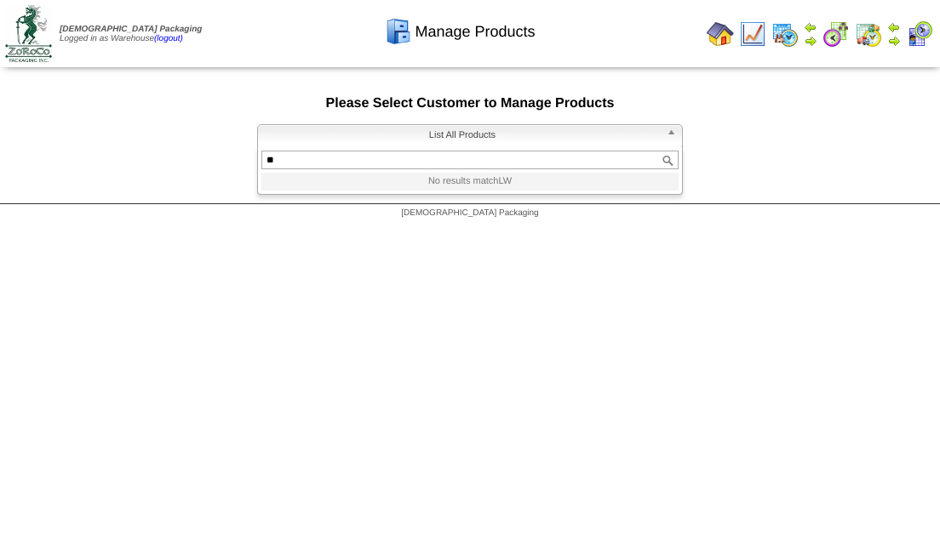
type input "*"
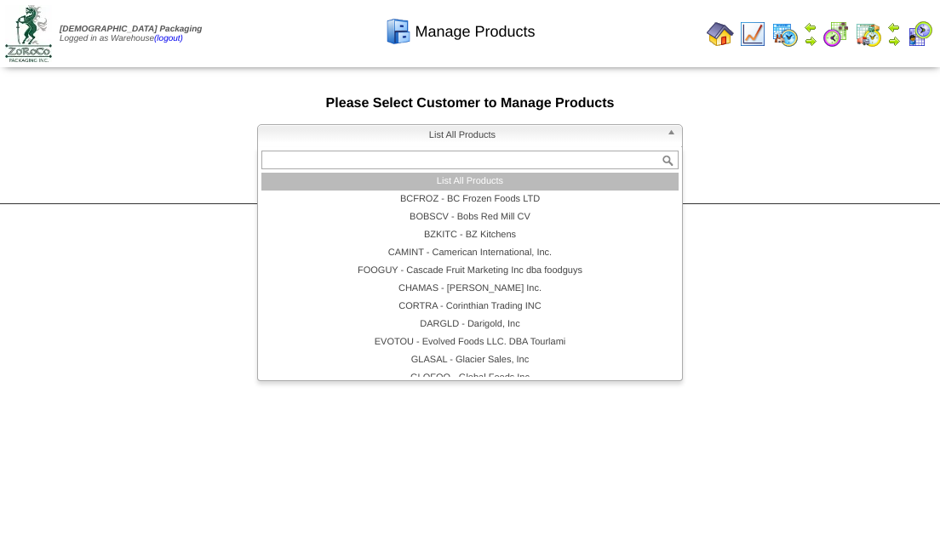
type input "*"
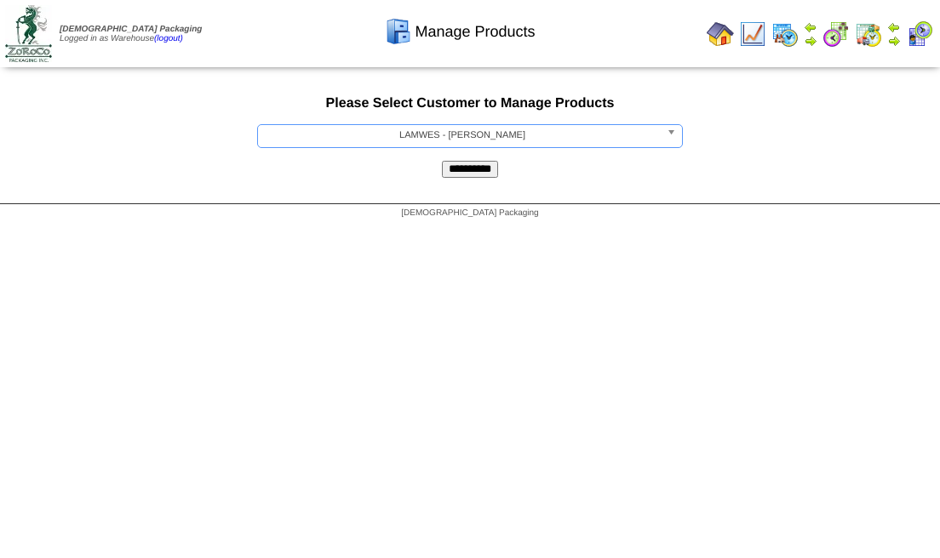
click at [464, 162] on input "**********" at bounding box center [470, 169] width 56 height 17
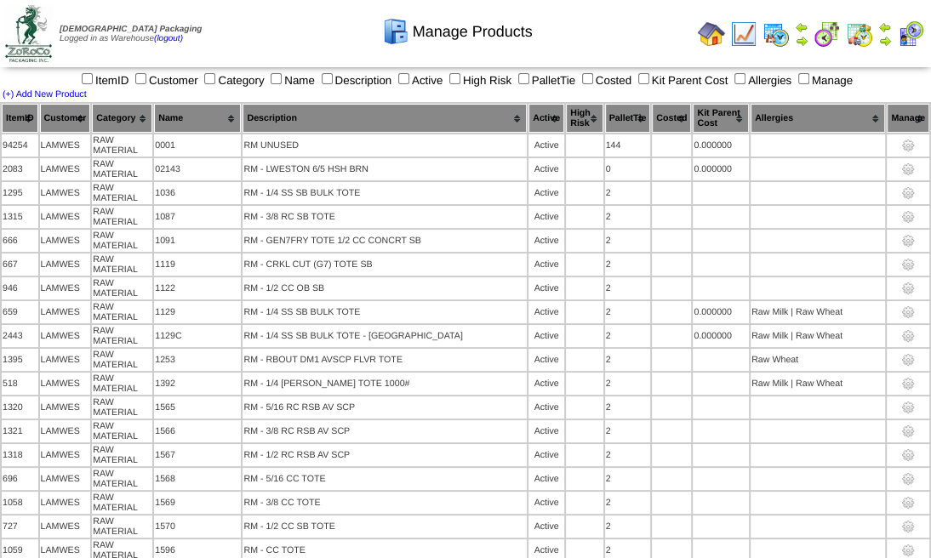
scroll to position [6602, 0]
